Goal: Task Accomplishment & Management: Manage account settings

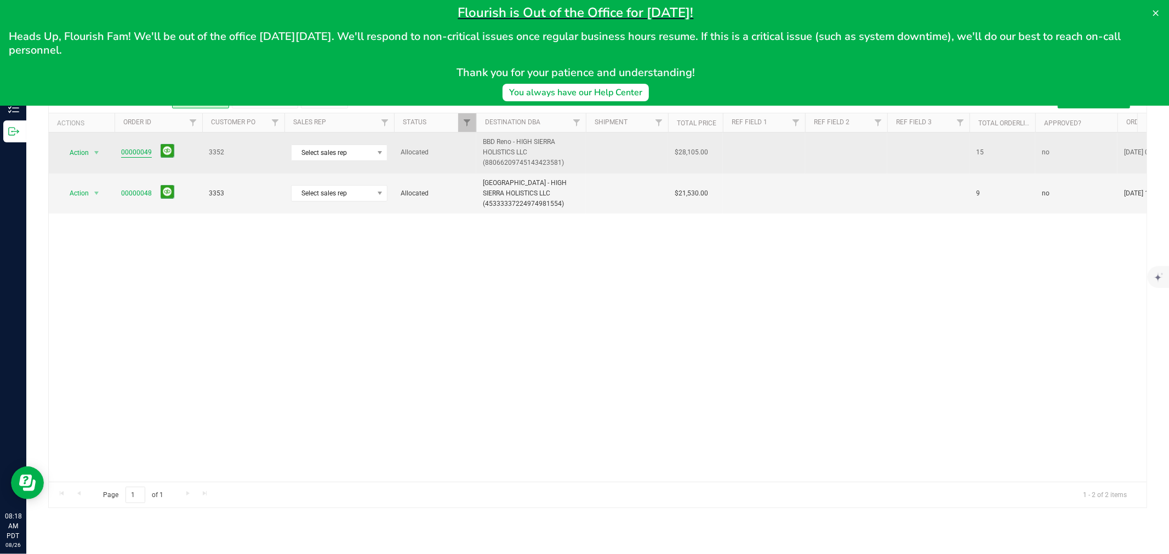
click at [145, 151] on link "00000049" at bounding box center [136, 152] width 31 height 10
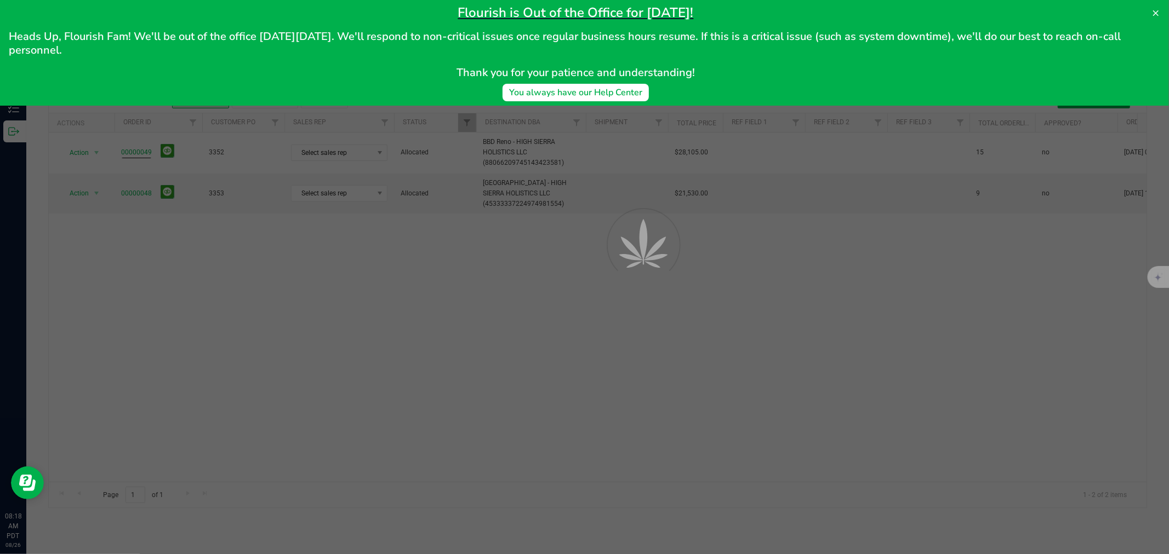
click at [1166, 14] on div "Flourish is Out of the Office for [DATE]! Heads Up, Flourish Fam! We'll be out …" at bounding box center [584, 53] width 1169 height 106
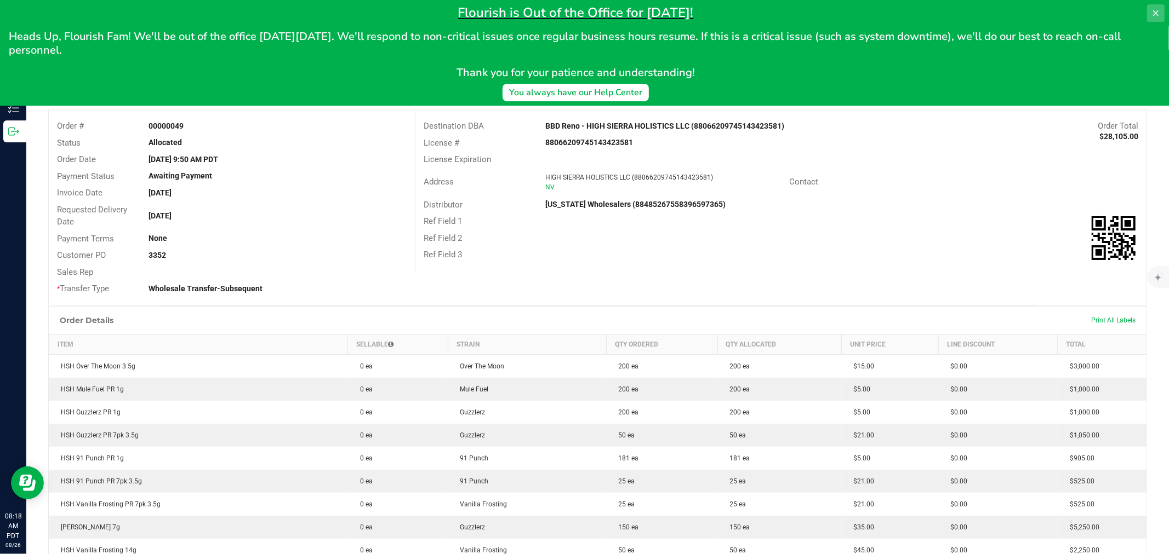
click at [1153, 12] on icon at bounding box center [1155, 13] width 9 height 9
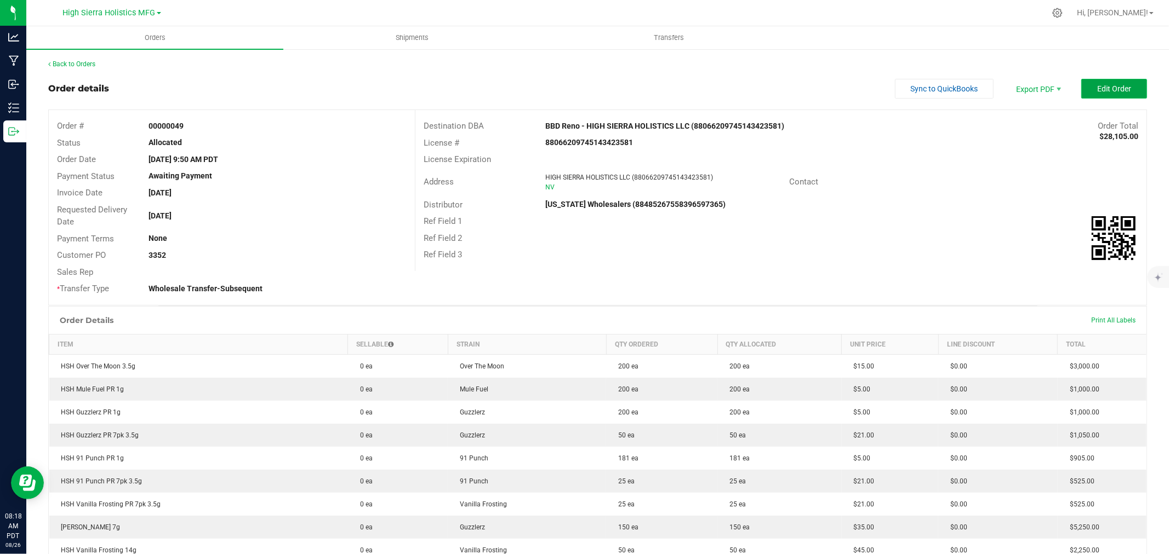
click at [1097, 90] on span "Edit Order" at bounding box center [1114, 88] width 34 height 9
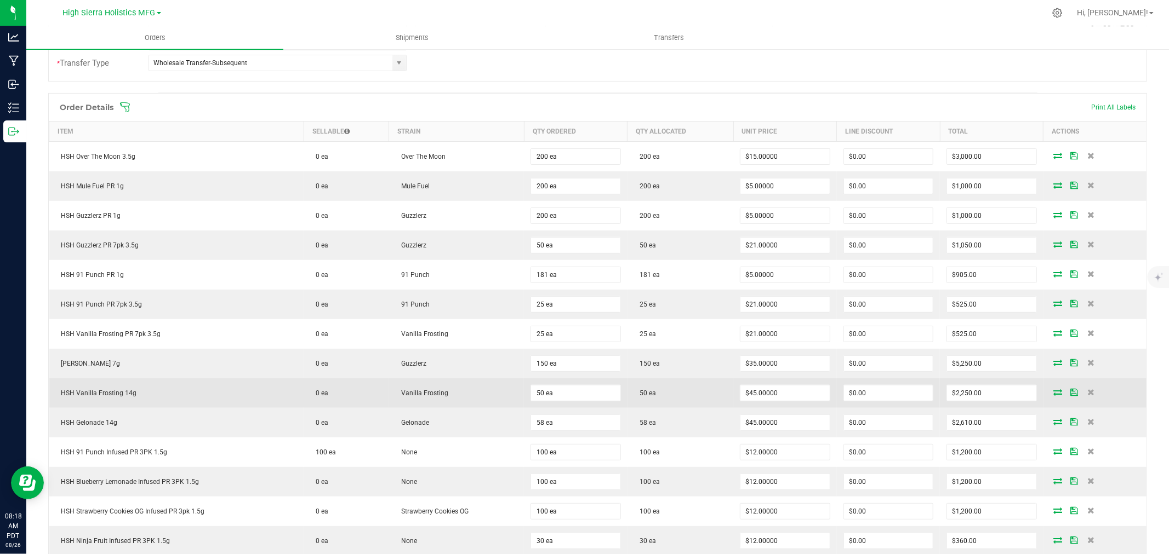
scroll to position [365, 0]
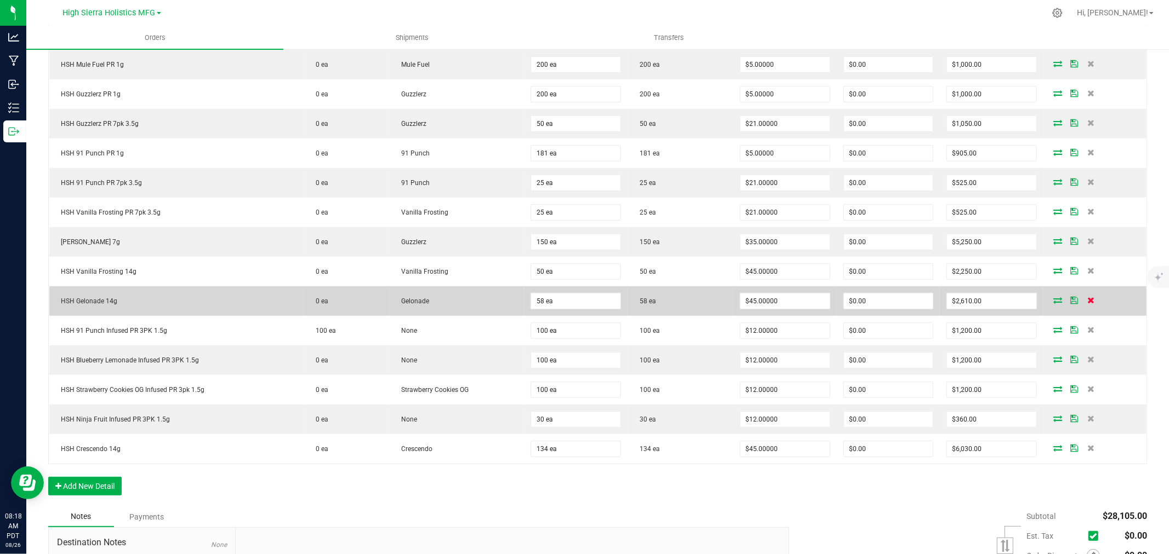
click at [1087, 300] on icon at bounding box center [1090, 300] width 7 height 7
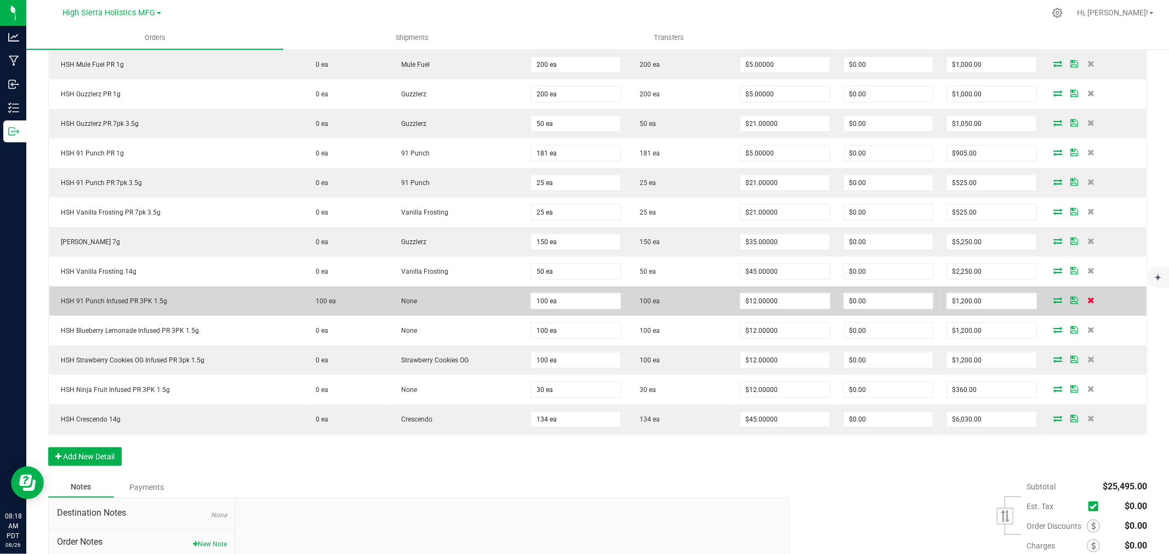
scroll to position [0, 0]
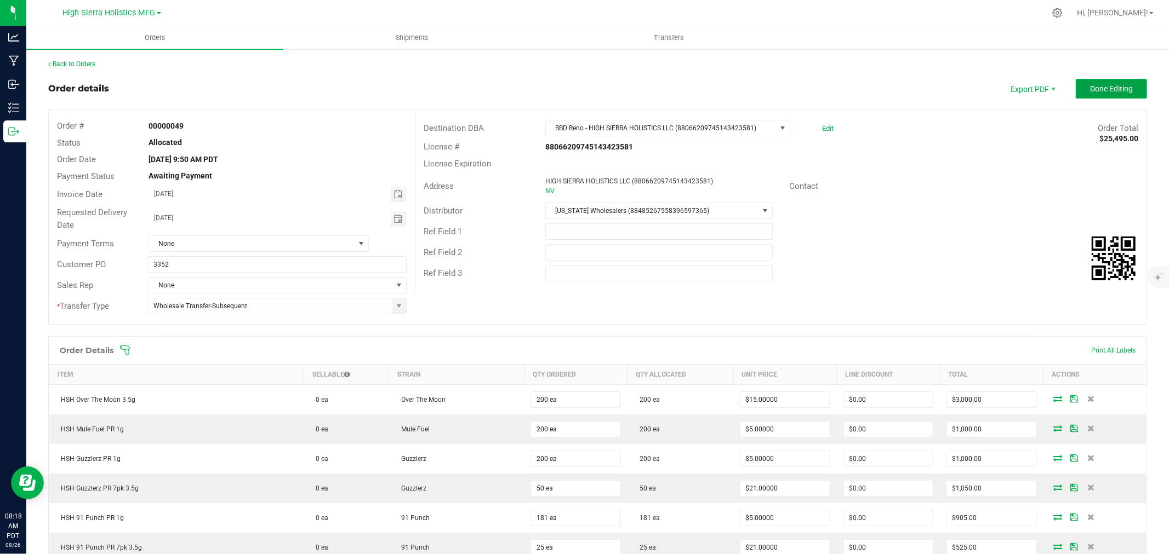
click at [1089, 94] on button "Done Editing" at bounding box center [1110, 89] width 71 height 20
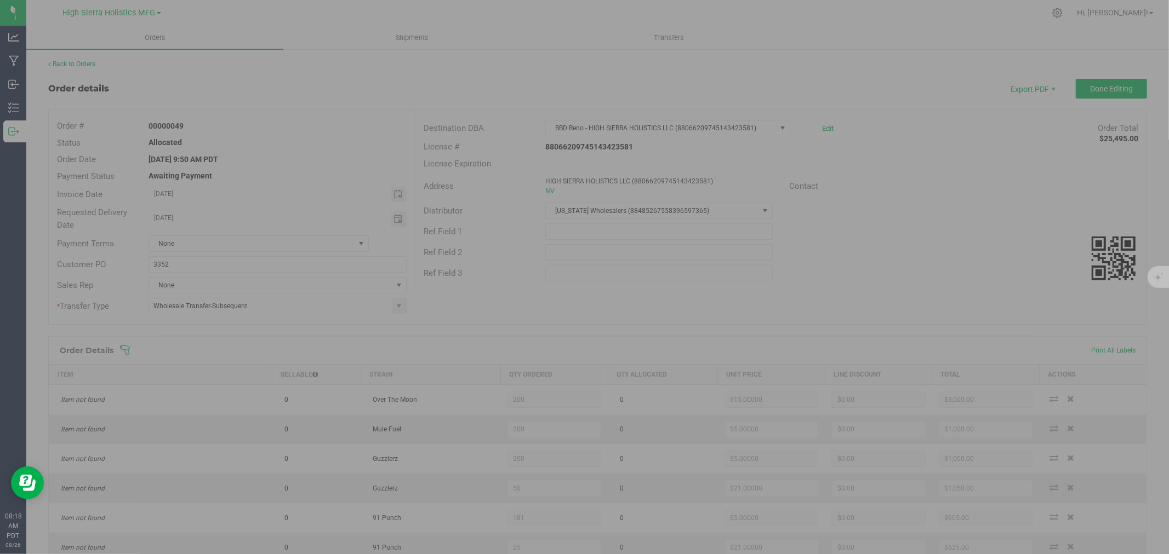
click at [78, 61] on div at bounding box center [584, 277] width 1169 height 554
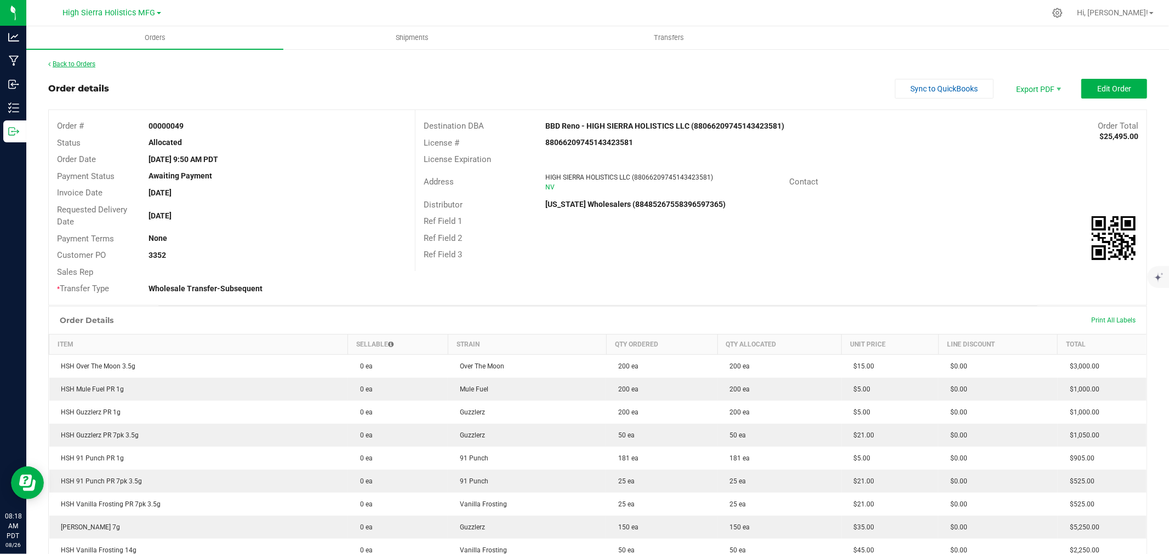
click at [75, 61] on link "Back to Orders" at bounding box center [71, 64] width 47 height 8
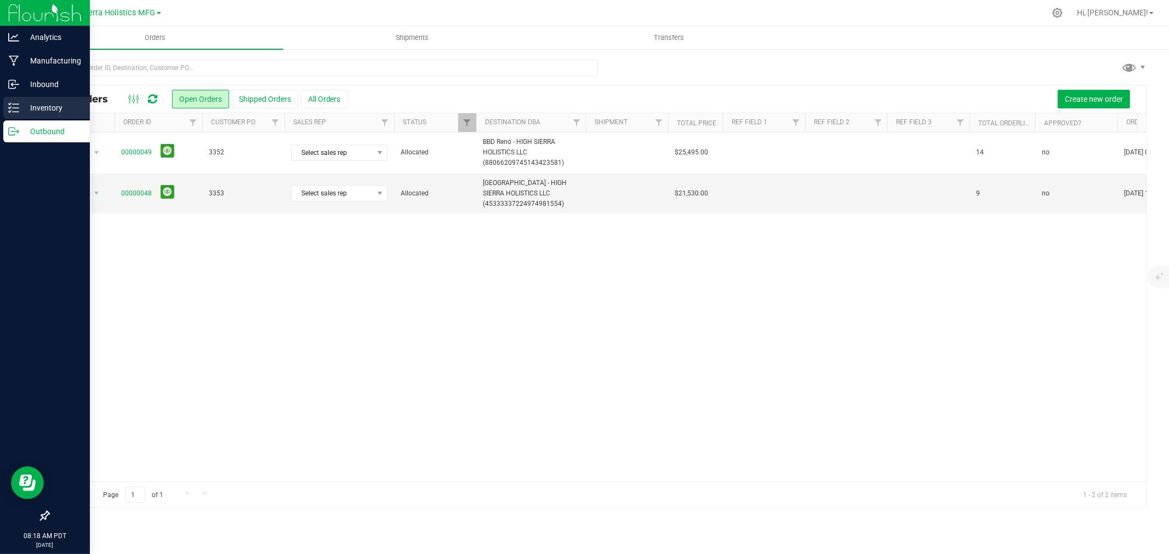
click at [15, 108] on icon at bounding box center [13, 107] width 11 height 11
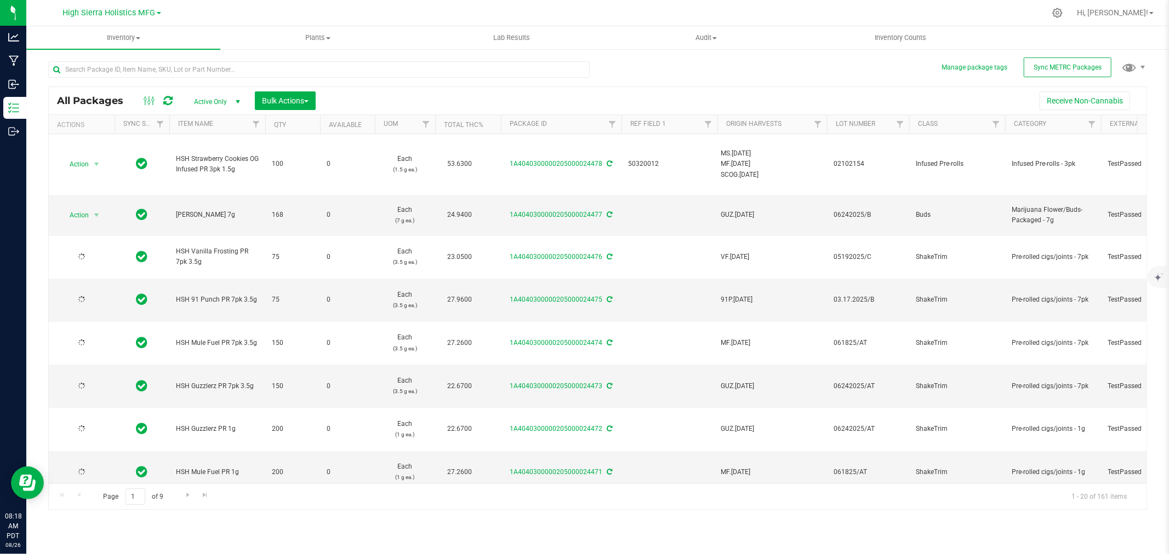
type input "[DATE]"
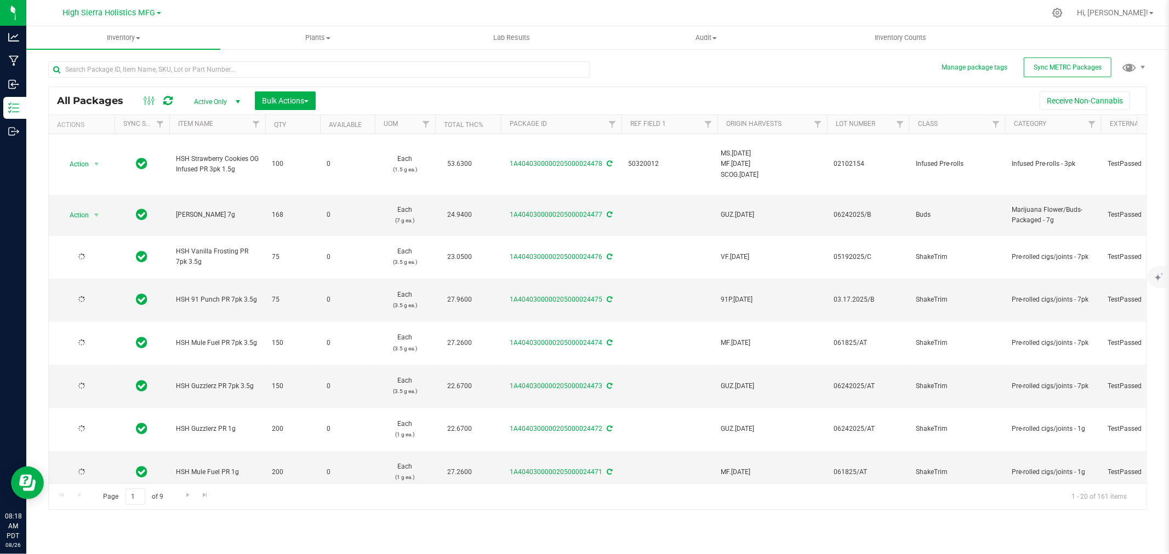
type input "[DATE]"
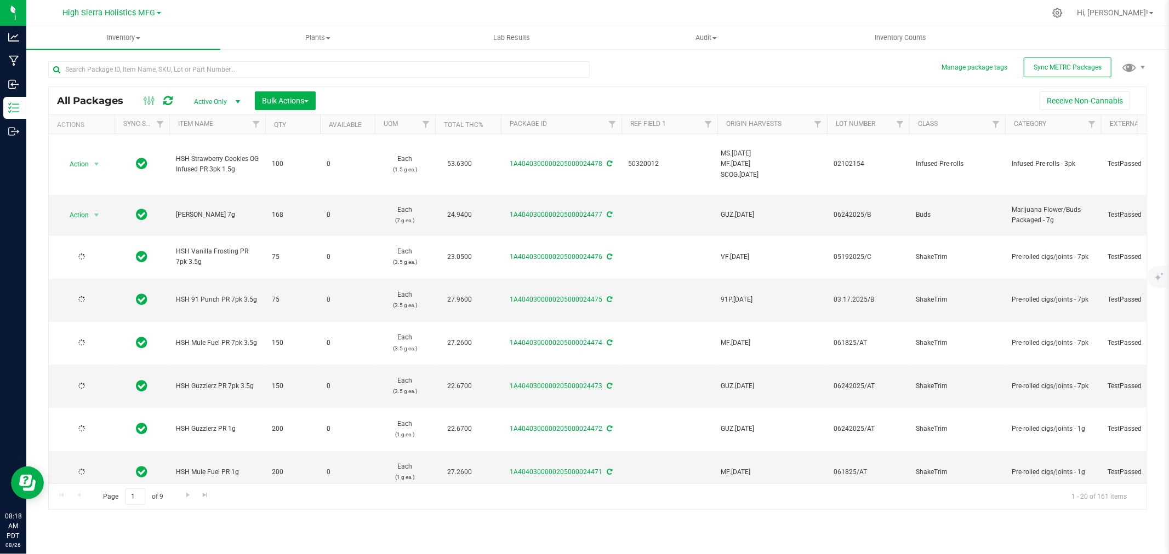
type input "[DATE]"
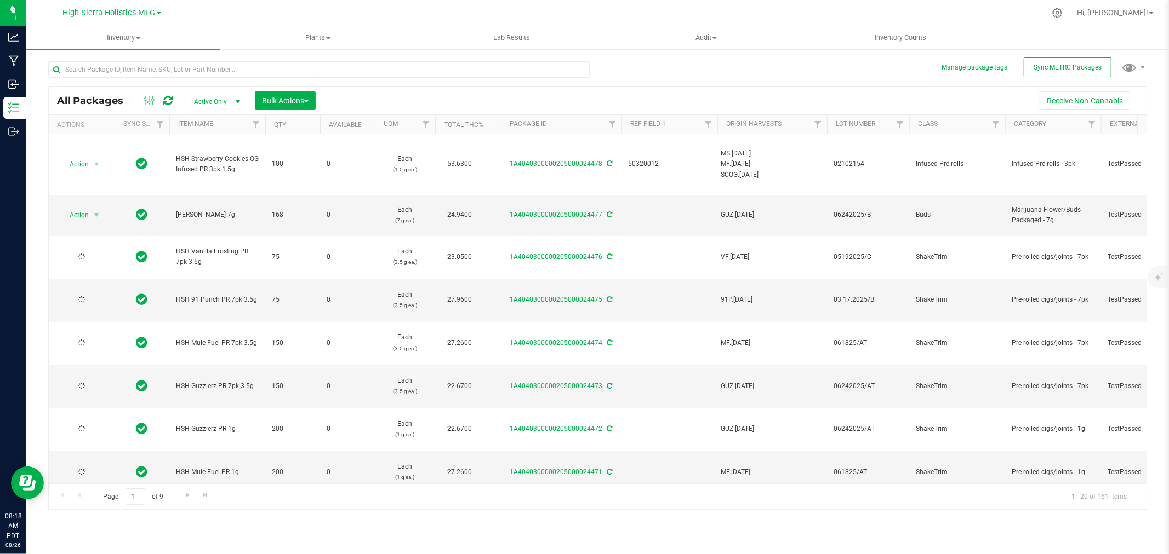
type input "[DATE]"
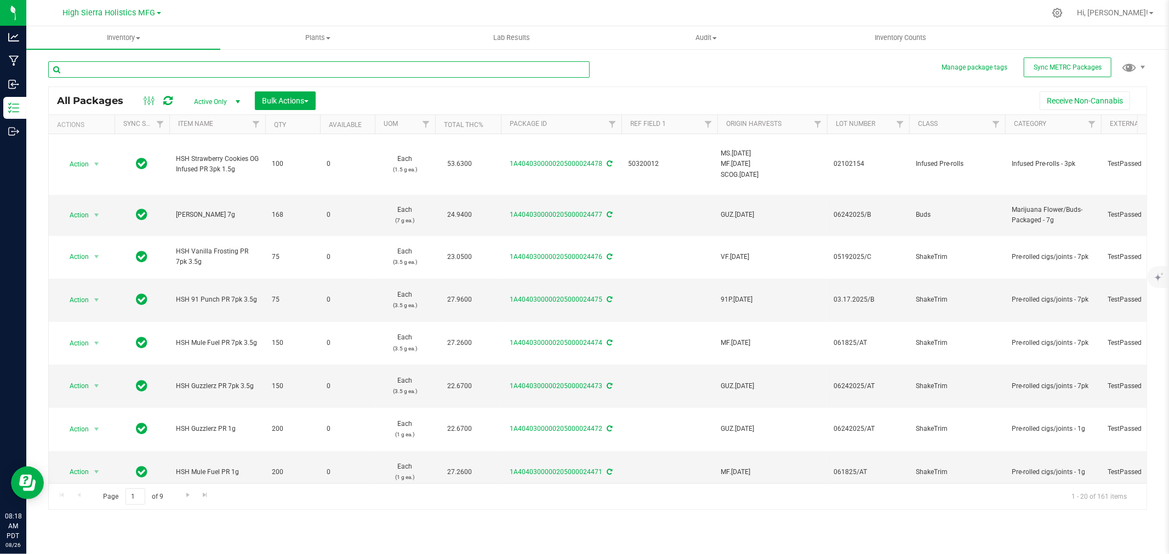
click at [124, 66] on input "text" at bounding box center [318, 69] width 541 height 16
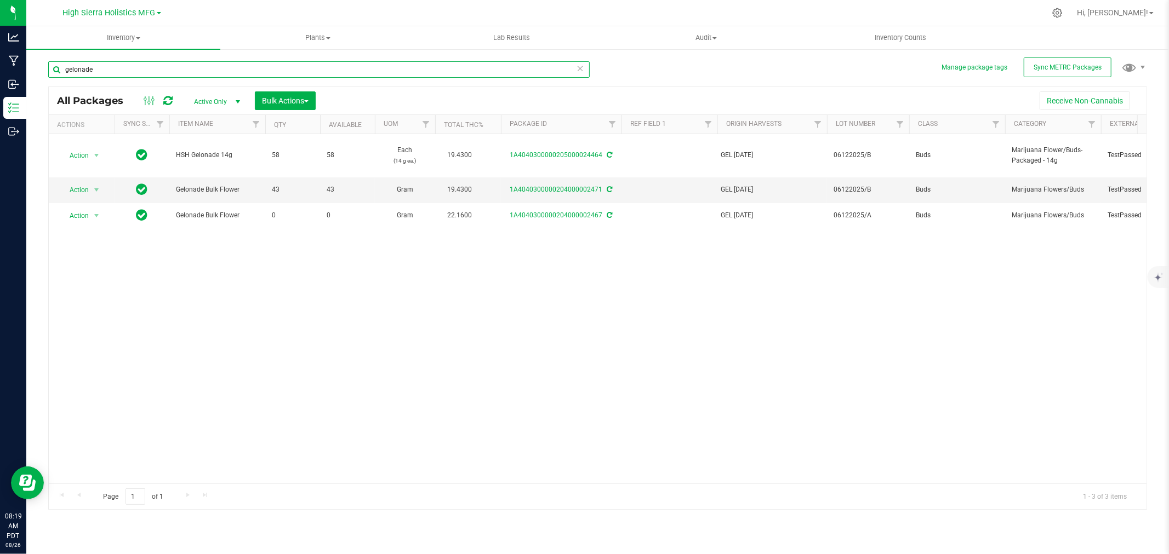
type input "gelonade"
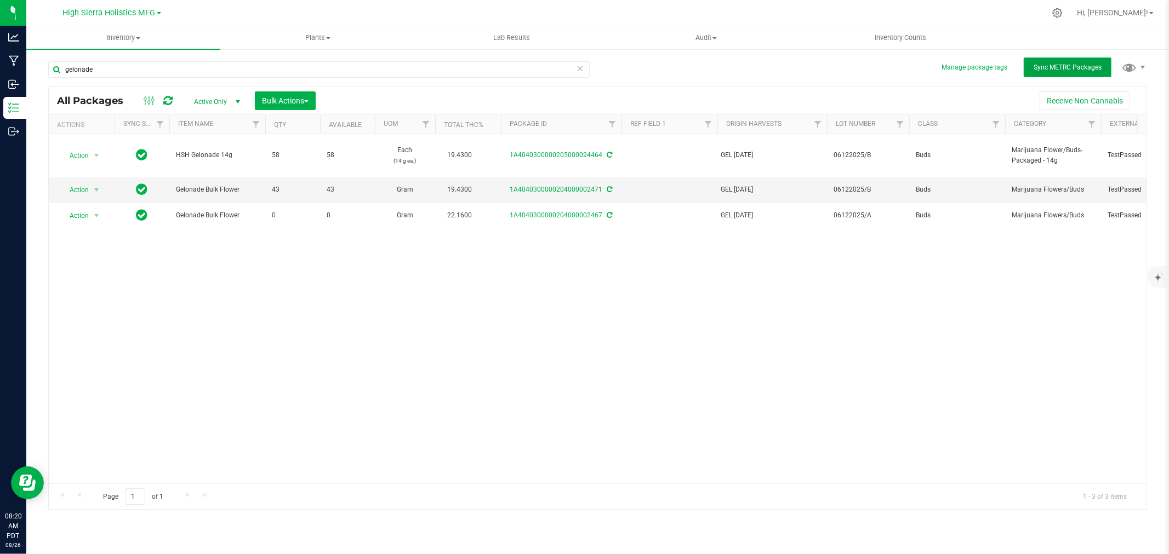
click at [1056, 59] on button "Sync METRC Packages" at bounding box center [1067, 68] width 88 height 20
click at [1071, 67] on span "Sync METRC Packages" at bounding box center [1067, 68] width 68 height 8
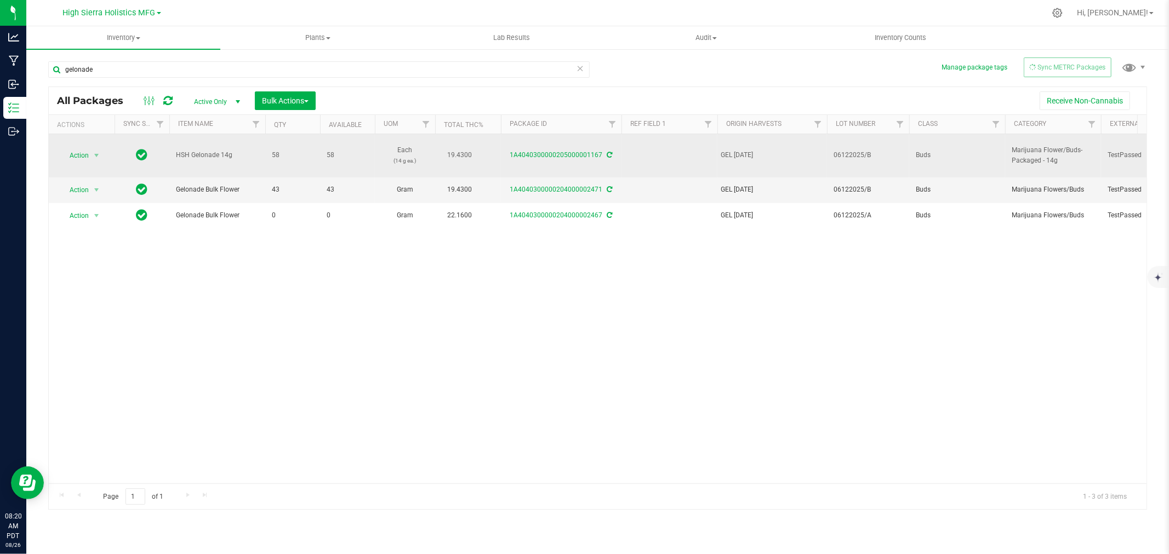
click at [607, 152] on icon at bounding box center [609, 155] width 5 height 7
click at [610, 153] on icon at bounding box center [609, 155] width 5 height 7
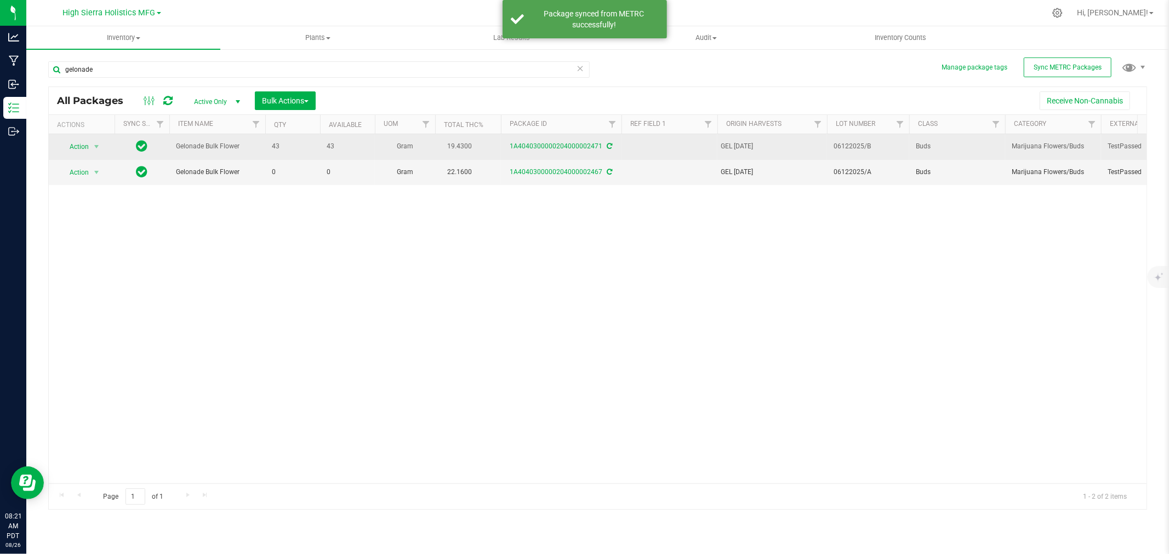
click at [610, 144] on div "1A4040300000204000002471" at bounding box center [561, 146] width 124 height 10
click at [610, 144] on icon at bounding box center [609, 146] width 5 height 7
click at [94, 149] on span "select" at bounding box center [96, 146] width 9 height 9
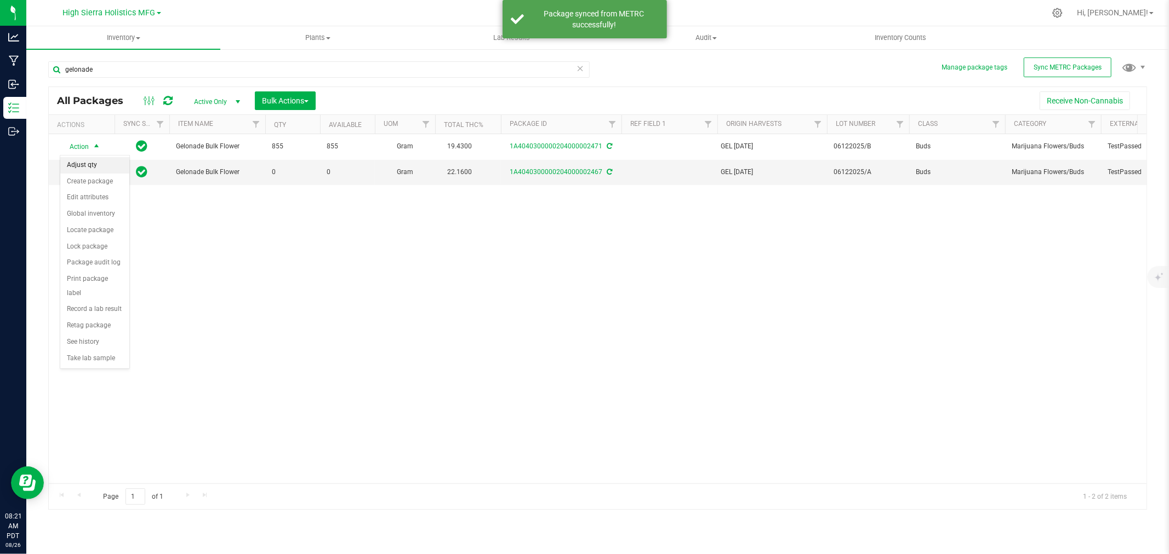
click at [101, 171] on li "Adjust qty" at bounding box center [94, 165] width 69 height 16
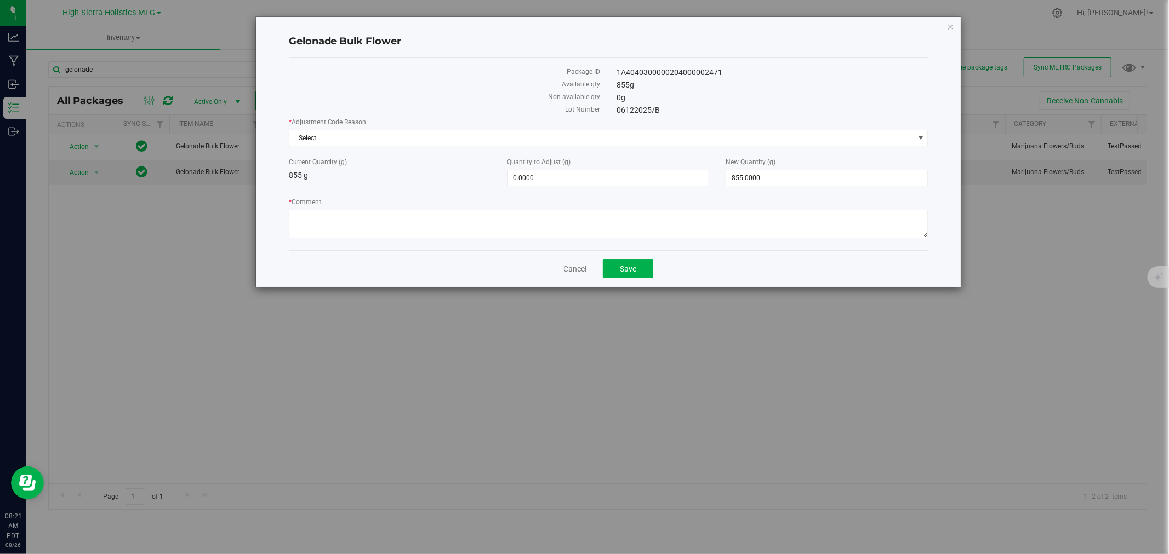
click at [945, 22] on div "Gelonade Bulk Flower Package ID 1A4040300000204000002471 Available qty 855 g No…" at bounding box center [608, 152] width 705 height 270
click at [955, 22] on div "Gelonade Bulk Flower Package ID 1A4040300000204000002471 Available qty 855 g No…" at bounding box center [608, 152] width 705 height 270
click at [956, 23] on div "Gelonade Bulk Flower Package ID 1A4040300000204000002471 Available qty 855 g No…" at bounding box center [608, 152] width 705 height 270
click at [949, 25] on icon "button" at bounding box center [951, 26] width 8 height 13
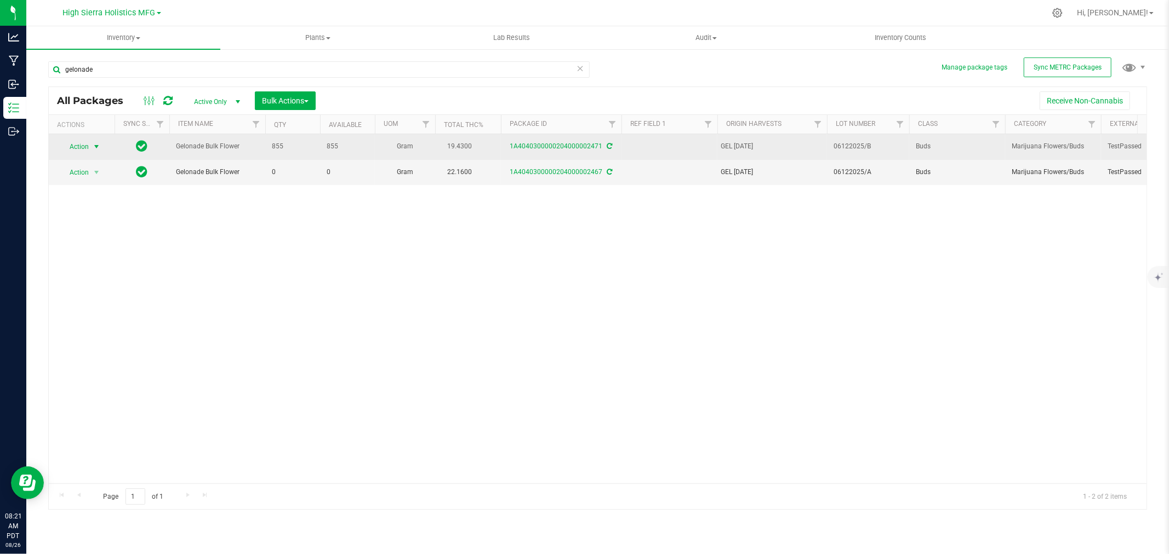
click at [95, 141] on span "select" at bounding box center [97, 146] width 14 height 15
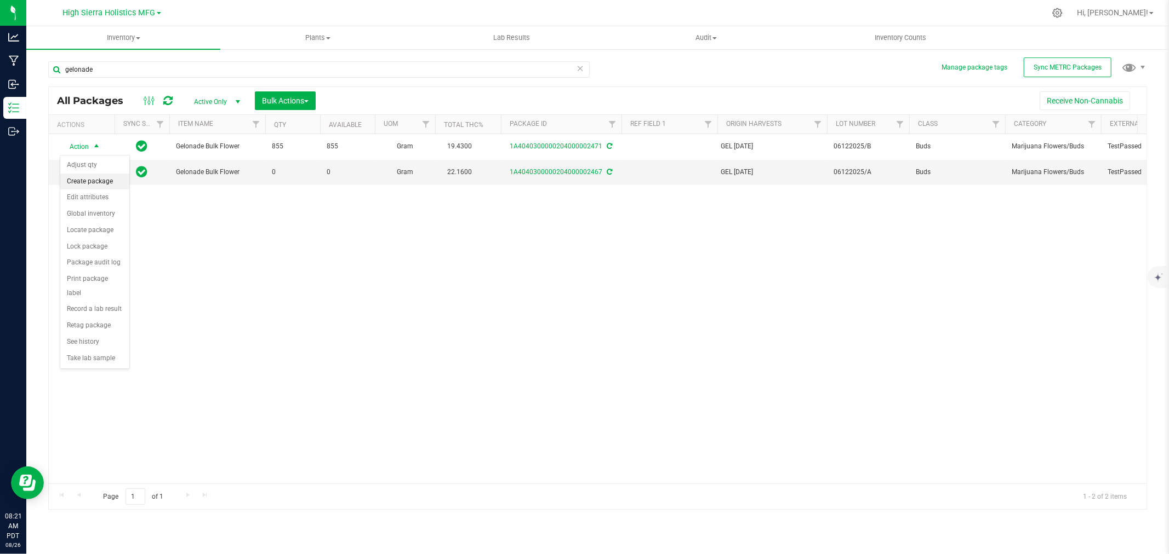
click at [101, 176] on li "Create package" at bounding box center [94, 182] width 69 height 16
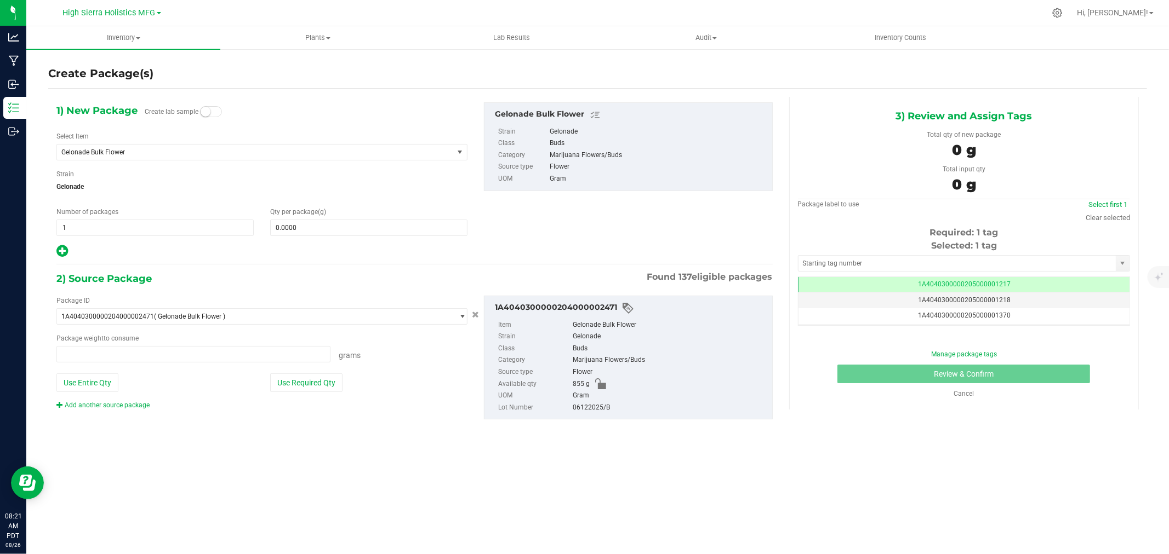
type input "0.0000 g"
click at [311, 146] on span "Gelonade Bulk Flower" at bounding box center [255, 152] width 396 height 15
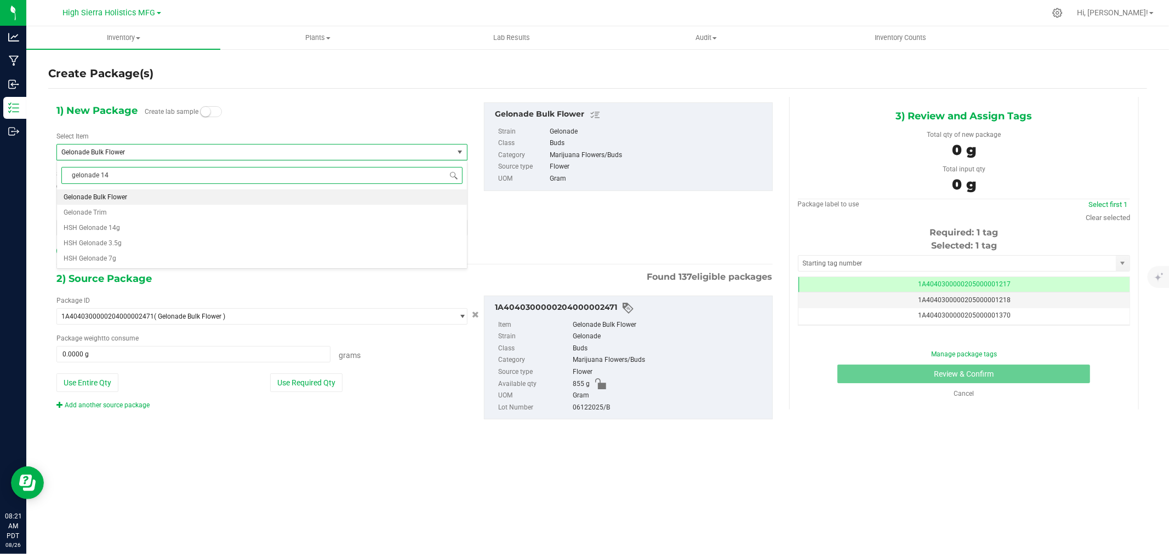
type input "gelonade 14g"
click at [162, 201] on li "HSH Gelonade 14g" at bounding box center [262, 197] width 410 height 15
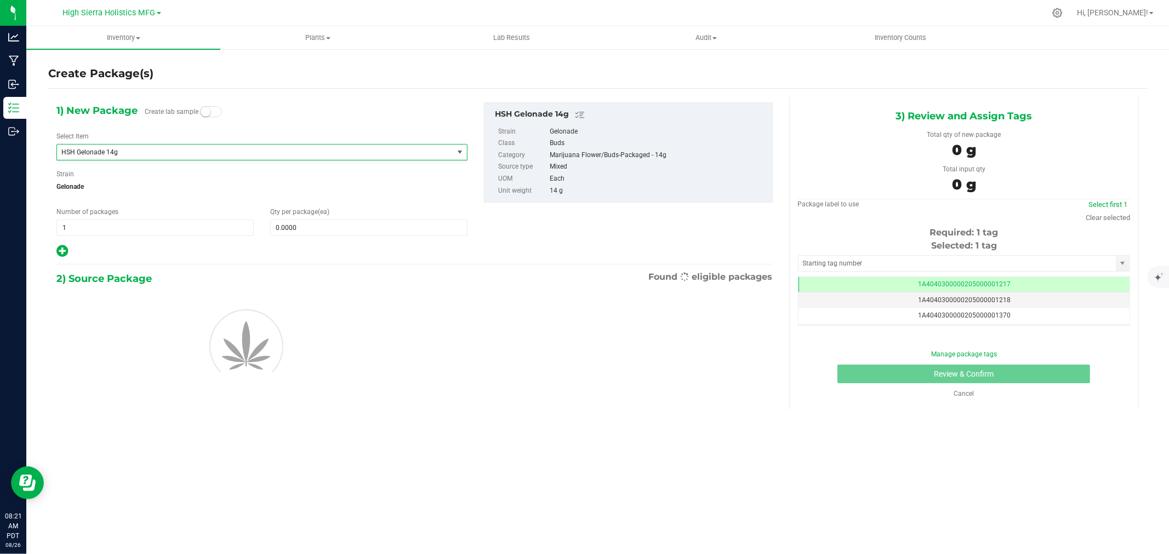
type input "0"
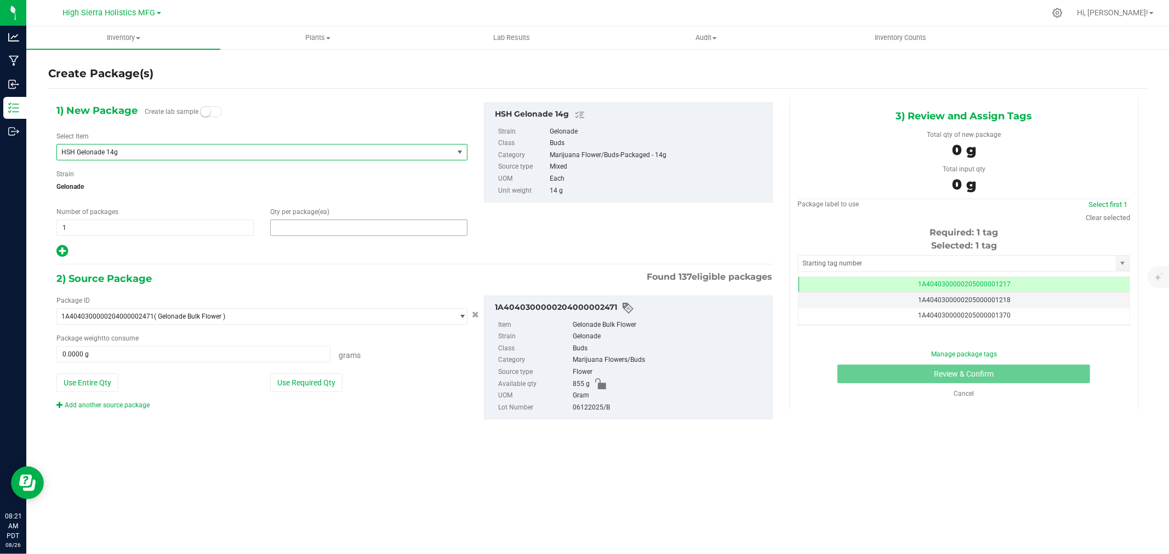
click at [296, 233] on span at bounding box center [368, 228] width 197 height 16
type input "50"
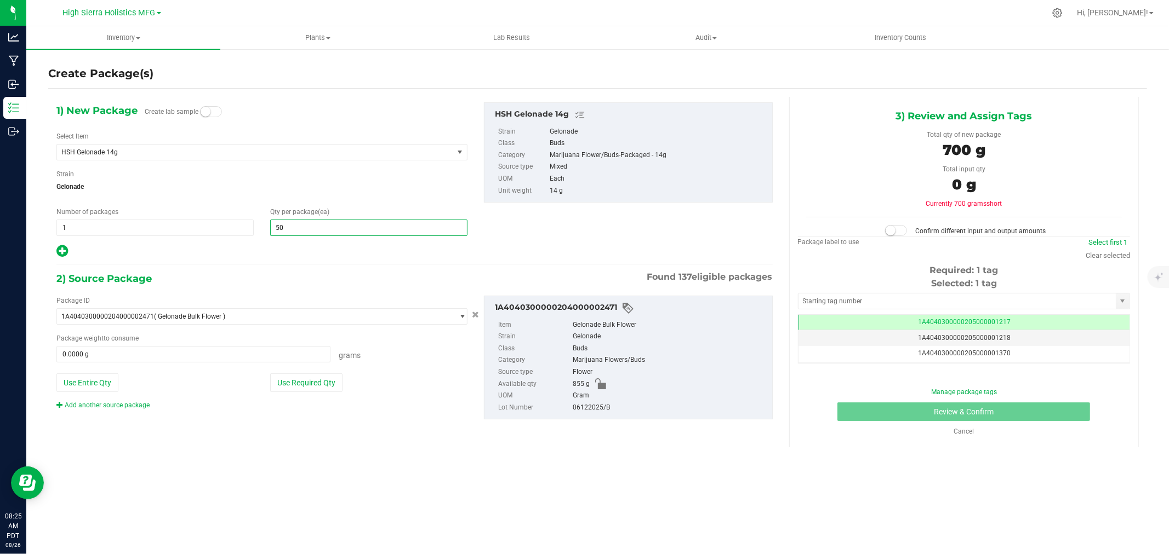
type input "50"
click at [315, 254] on div at bounding box center [261, 251] width 411 height 14
click at [276, 380] on button "Use Required Qty" at bounding box center [306, 383] width 72 height 19
type input "700.0000 g"
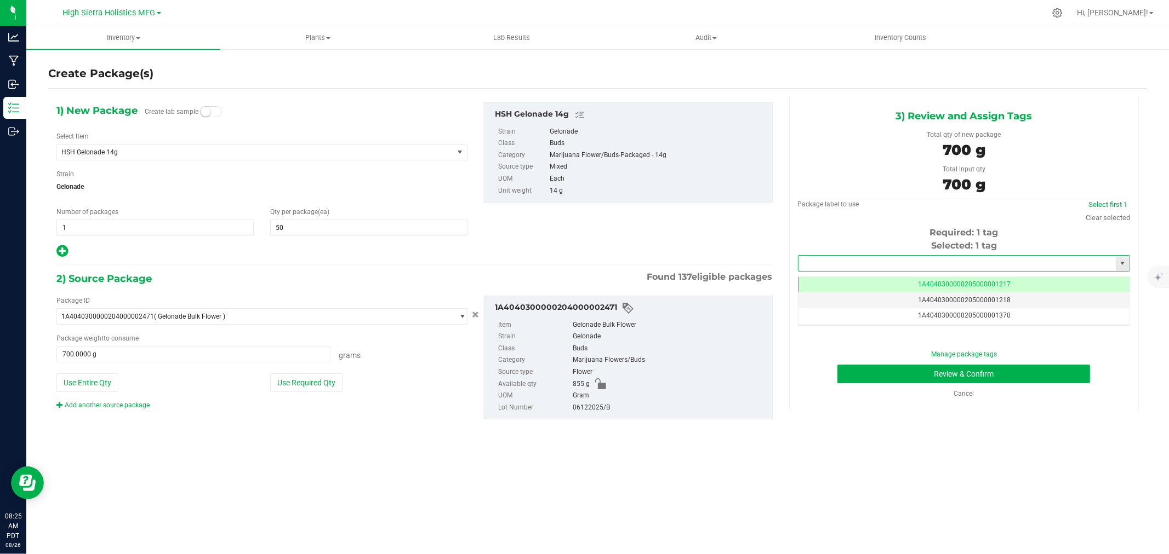
click at [853, 265] on input "text" at bounding box center [956, 263] width 317 height 15
click at [885, 282] on li "1A4040300000205000024479" at bounding box center [963, 282] width 331 height 16
type input "1A4040300000205000024479"
click at [917, 377] on button "Review & Confirm" at bounding box center [963, 374] width 253 height 19
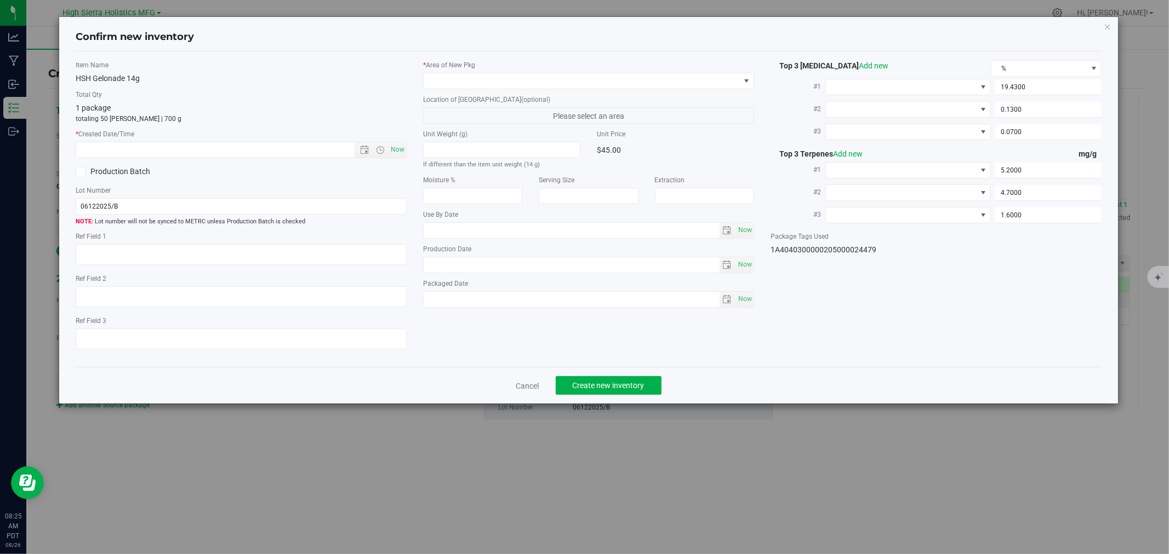
type input "[DATE]"
click at [392, 147] on span "Now" at bounding box center [397, 150] width 19 height 16
type input "[DATE] 8:25 AM"
click at [448, 71] on div "* Area of [GEOGRAPHIC_DATA]" at bounding box center [588, 74] width 331 height 29
click at [444, 82] on span at bounding box center [582, 80] width 316 height 15
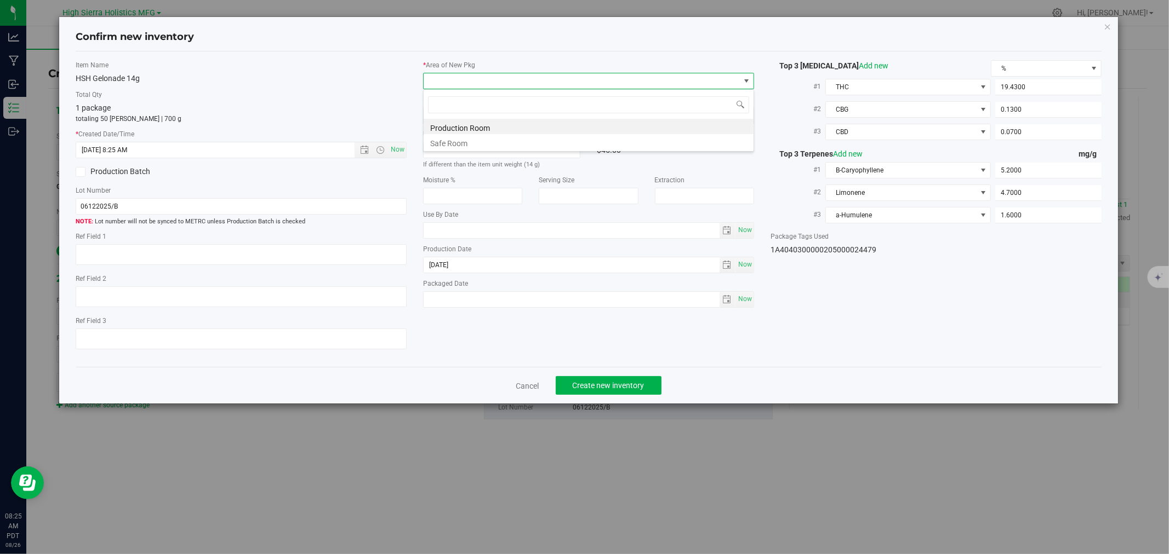
scroll to position [16, 331]
click at [455, 146] on li "Safe Room" at bounding box center [589, 141] width 330 height 15
click at [604, 387] on span "Create new inventory" at bounding box center [609, 385] width 72 height 9
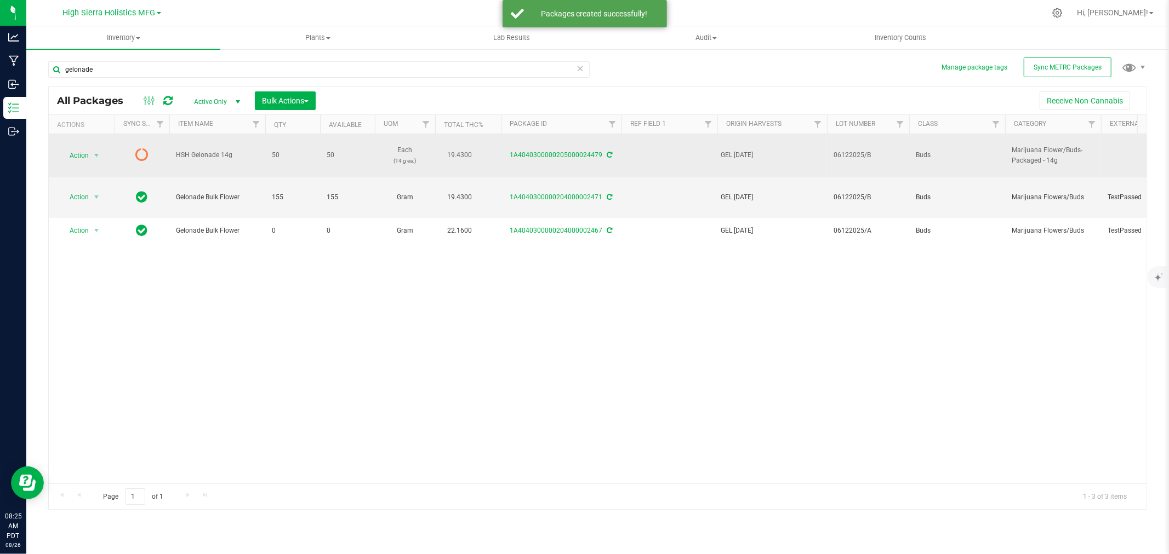
click at [607, 156] on icon at bounding box center [609, 155] width 5 height 7
click at [95, 157] on span "select" at bounding box center [96, 155] width 9 height 9
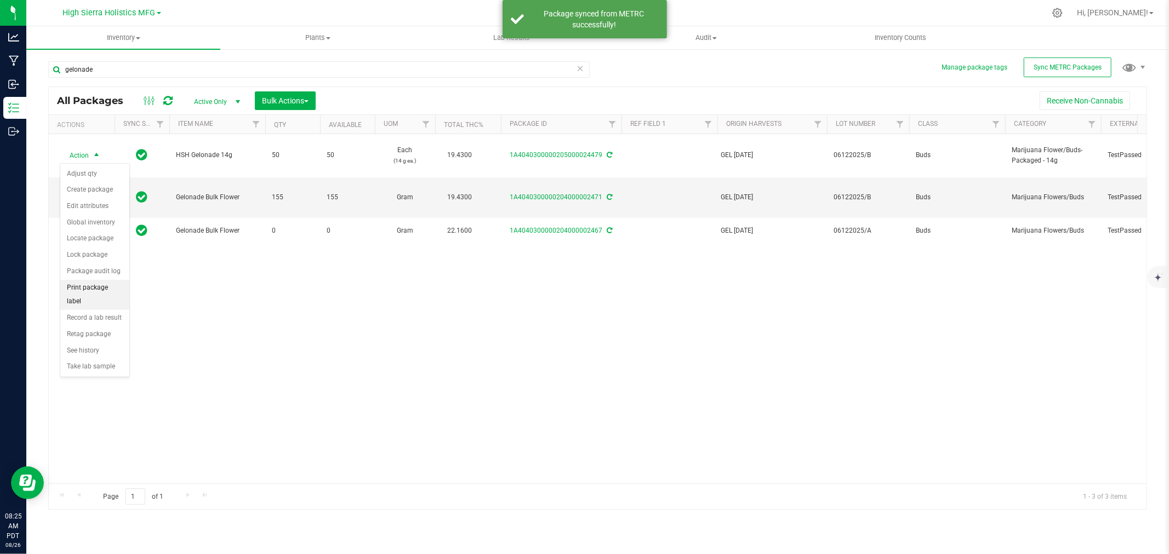
click at [98, 292] on li "Print package label" at bounding box center [94, 295] width 69 height 30
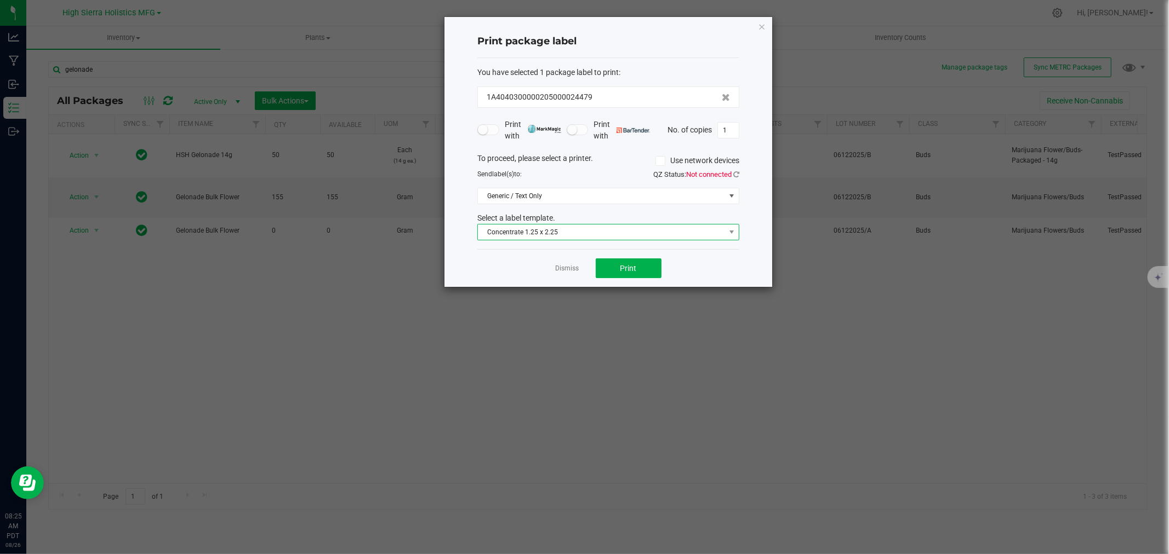
click at [557, 234] on span "Concentrate 1.25 x 2.25" at bounding box center [601, 232] width 247 height 15
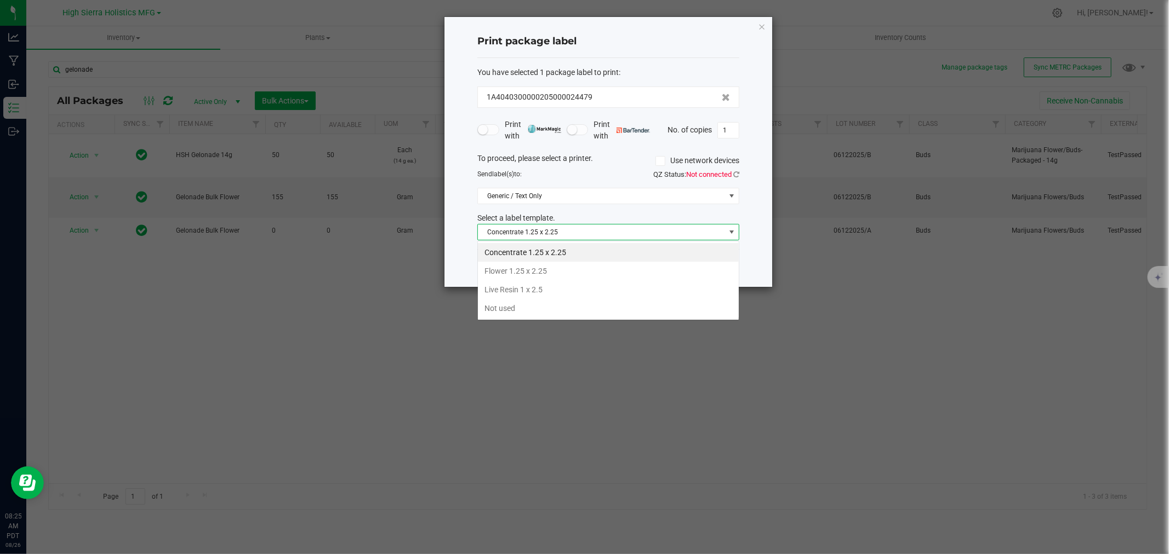
scroll to position [16, 261]
click at [559, 270] on li "Flower 1.25 x 2.25" at bounding box center [608, 271] width 261 height 19
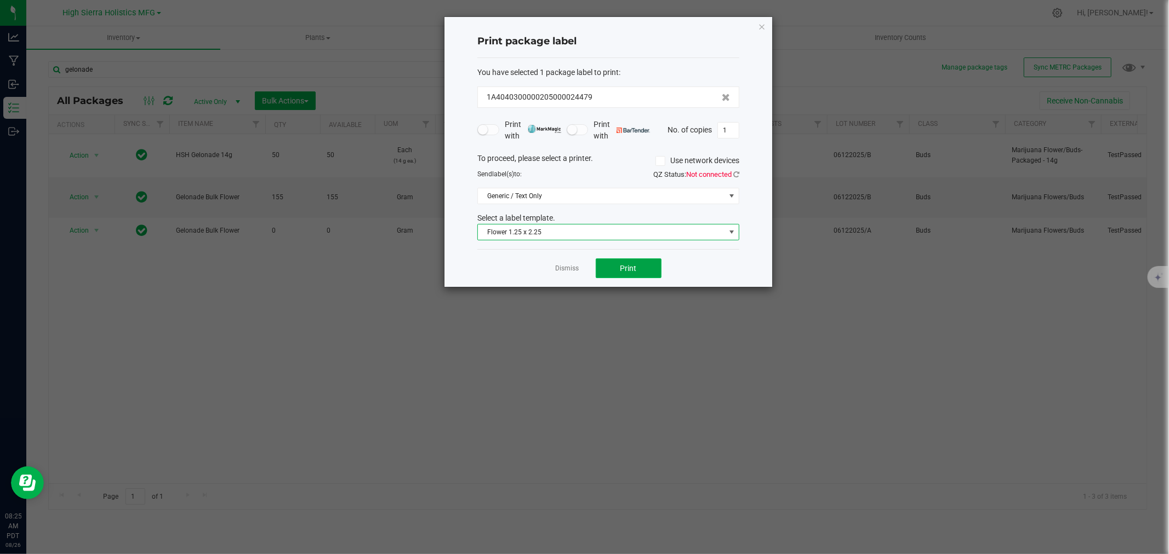
click at [639, 271] on button "Print" at bounding box center [629, 269] width 66 height 20
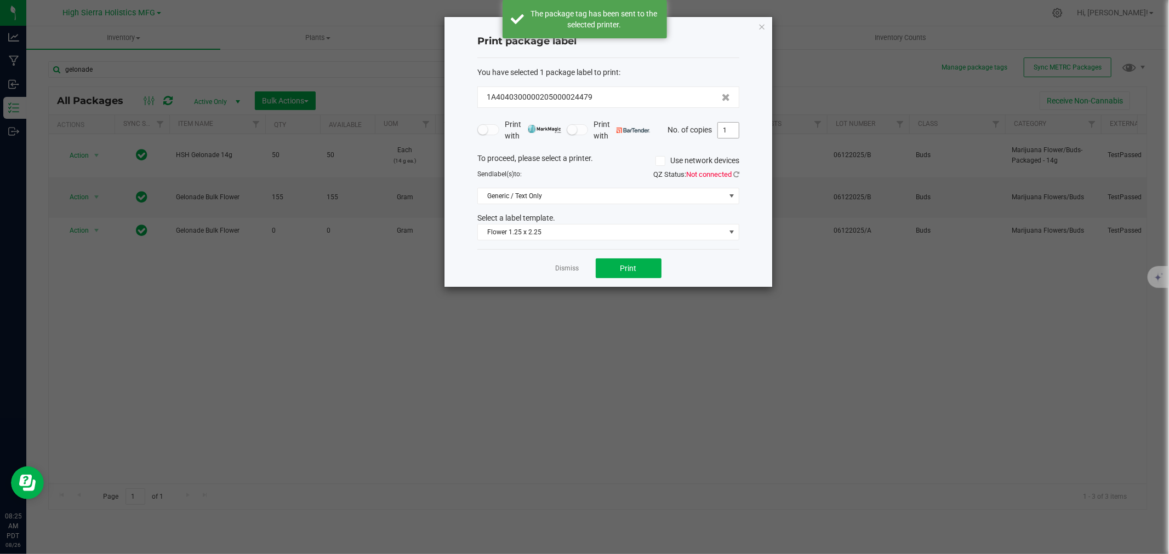
click at [725, 129] on input "1" at bounding box center [728, 130] width 21 height 15
type input "49"
click at [643, 269] on button "Print" at bounding box center [629, 269] width 66 height 20
click at [764, 26] on icon "button" at bounding box center [762, 26] width 8 height 13
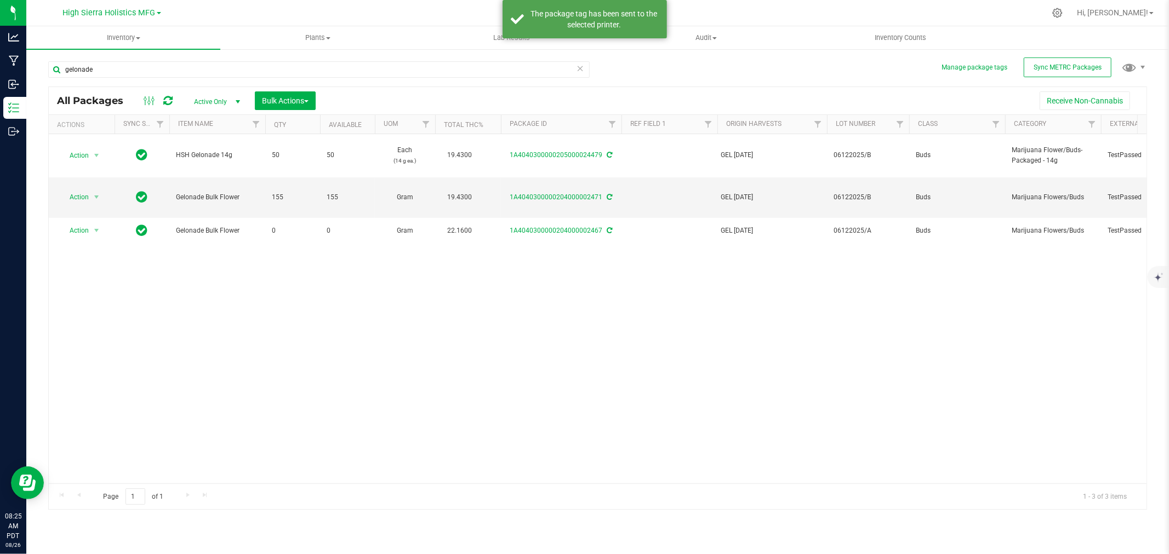
drag, startPoint x: 226, startPoint y: 14, endPoint x: 447, endPoint y: 16, distance: 220.8
click at [226, 14] on div at bounding box center [620, 12] width 849 height 21
click at [409, 17] on div at bounding box center [620, 12] width 849 height 21
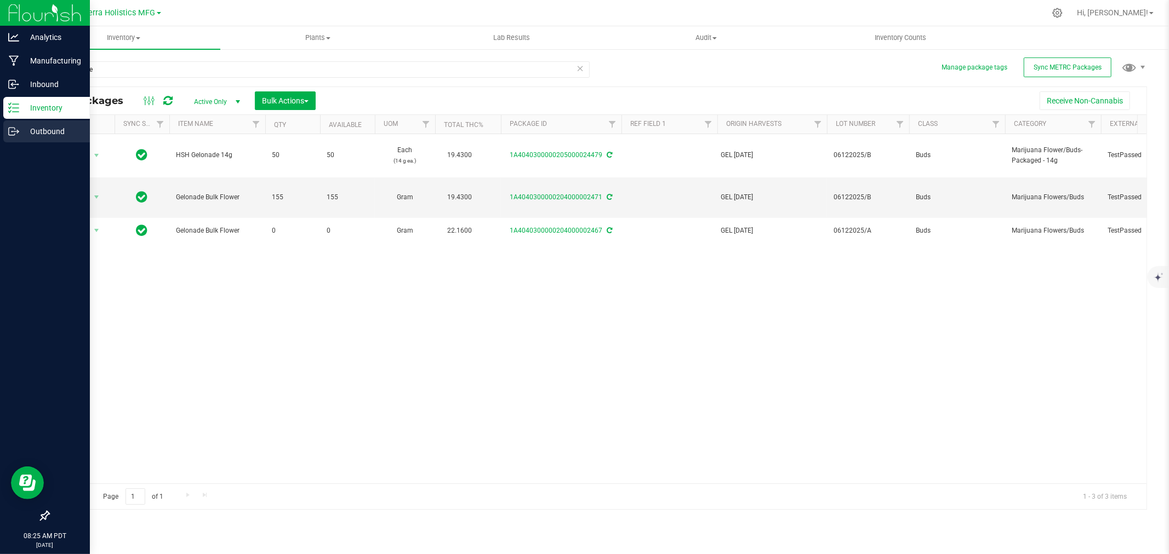
click at [48, 133] on p "Outbound" at bounding box center [52, 131] width 66 height 13
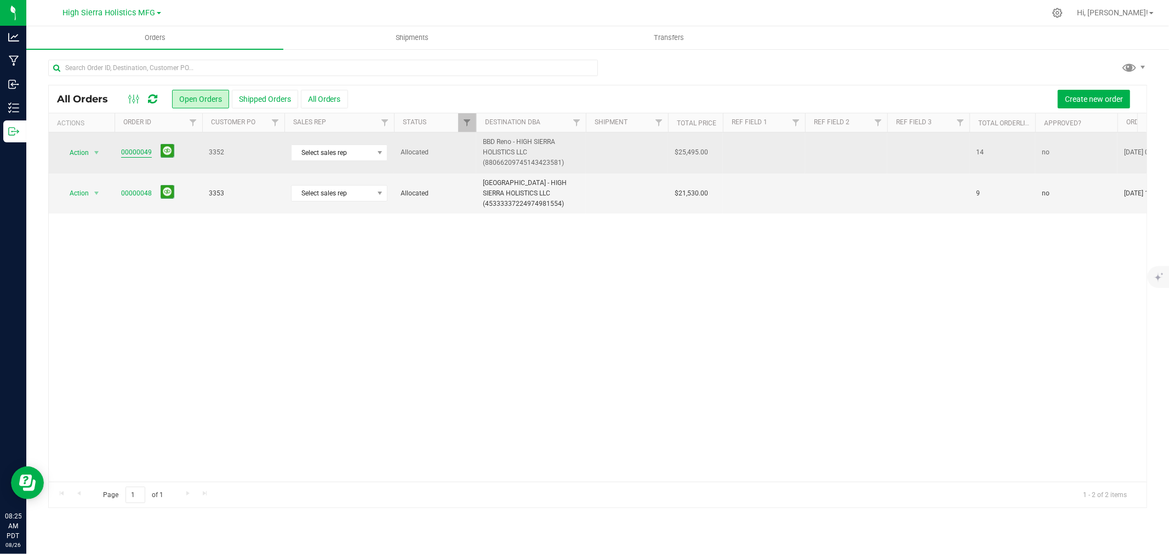
click at [137, 151] on link "00000049" at bounding box center [136, 152] width 31 height 10
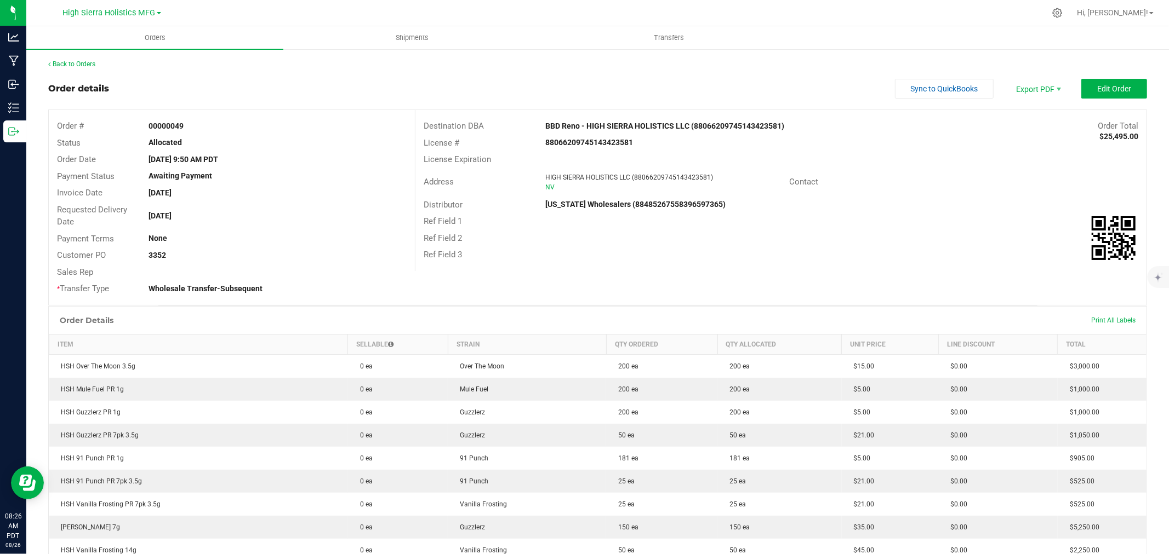
scroll to position [61, 0]
click at [1097, 89] on span "Edit Order" at bounding box center [1114, 88] width 34 height 9
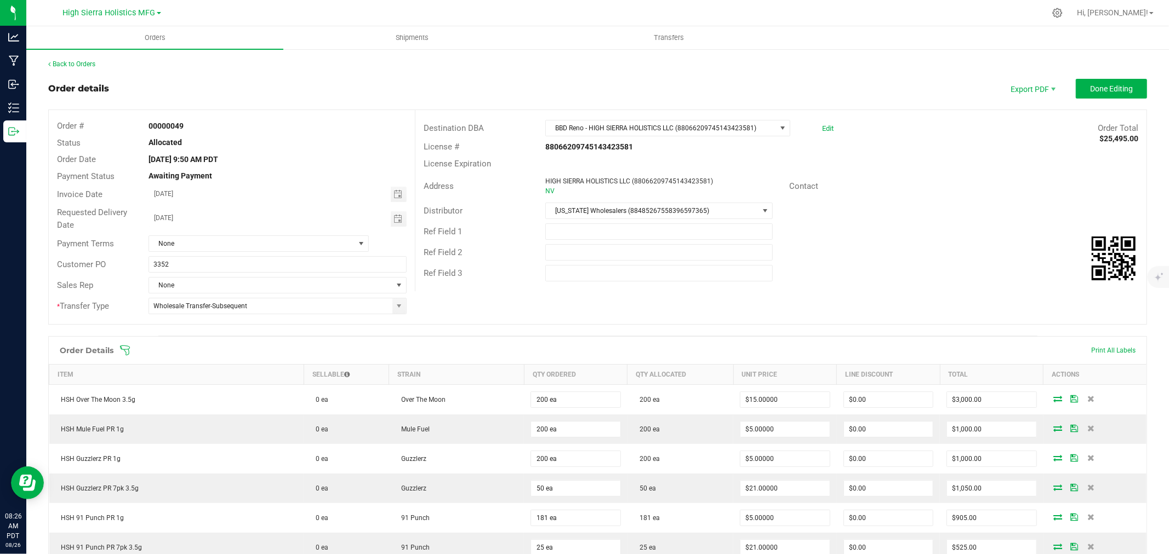
click at [127, 348] on icon at bounding box center [124, 350] width 11 height 11
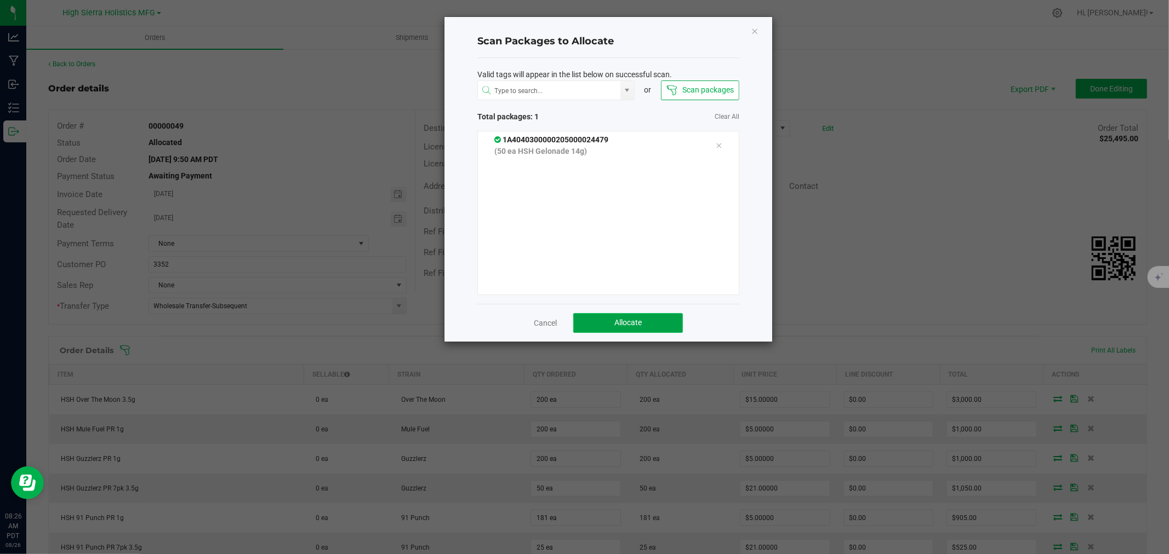
click at [642, 320] on button "Allocate" at bounding box center [628, 323] width 110 height 20
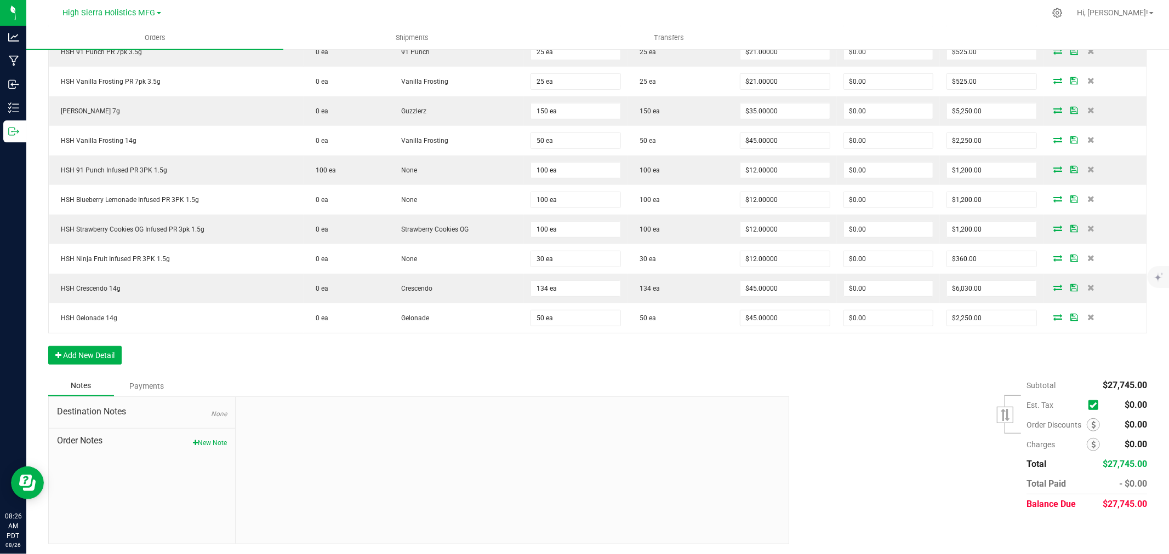
scroll to position [499, 0]
